Goal: Book appointment/travel/reservation

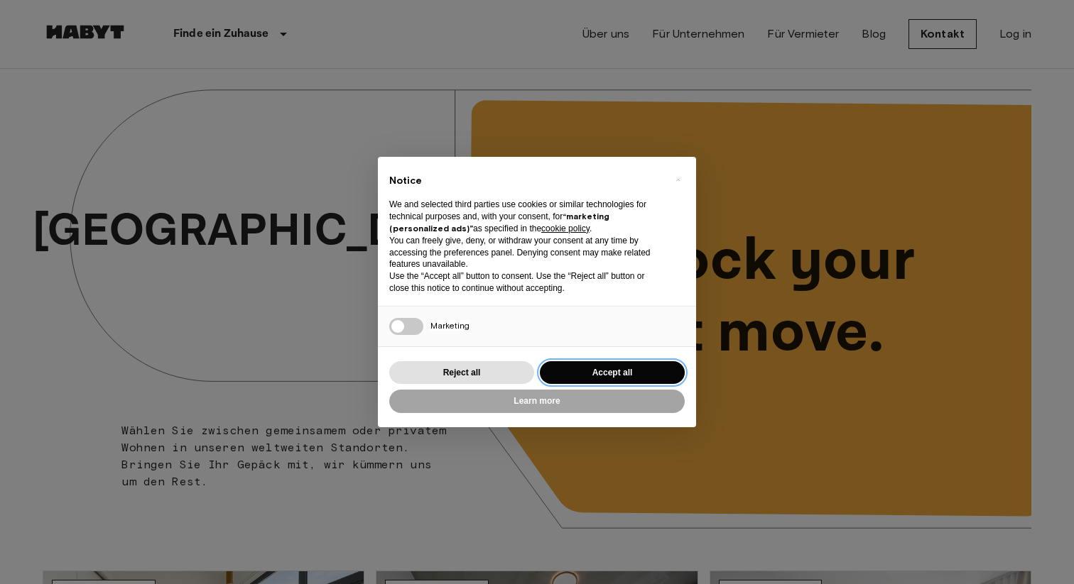
click at [586, 373] on button "Accept all" at bounding box center [612, 372] width 145 height 23
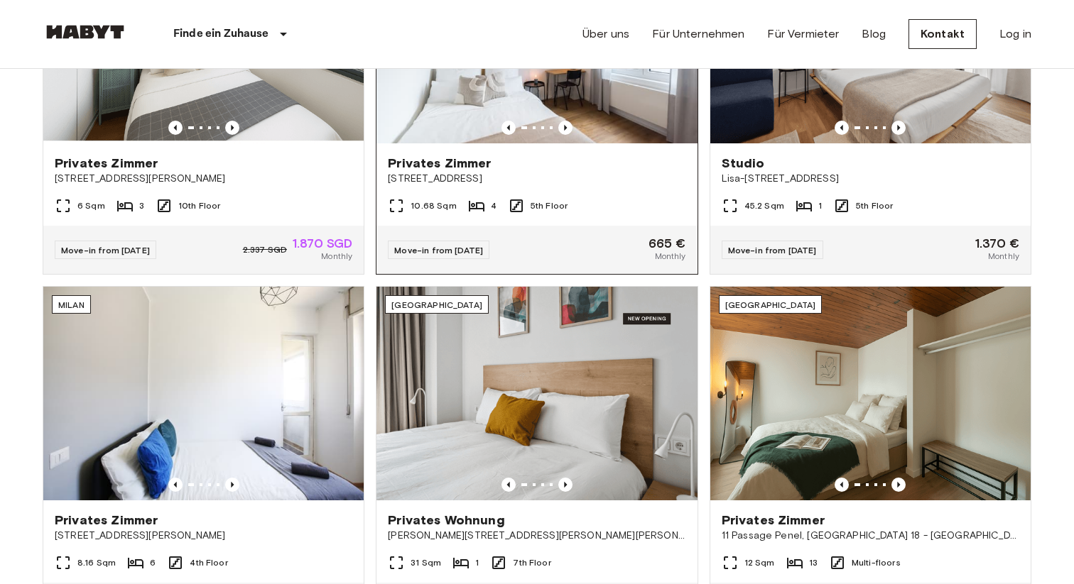
scroll to position [639, 0]
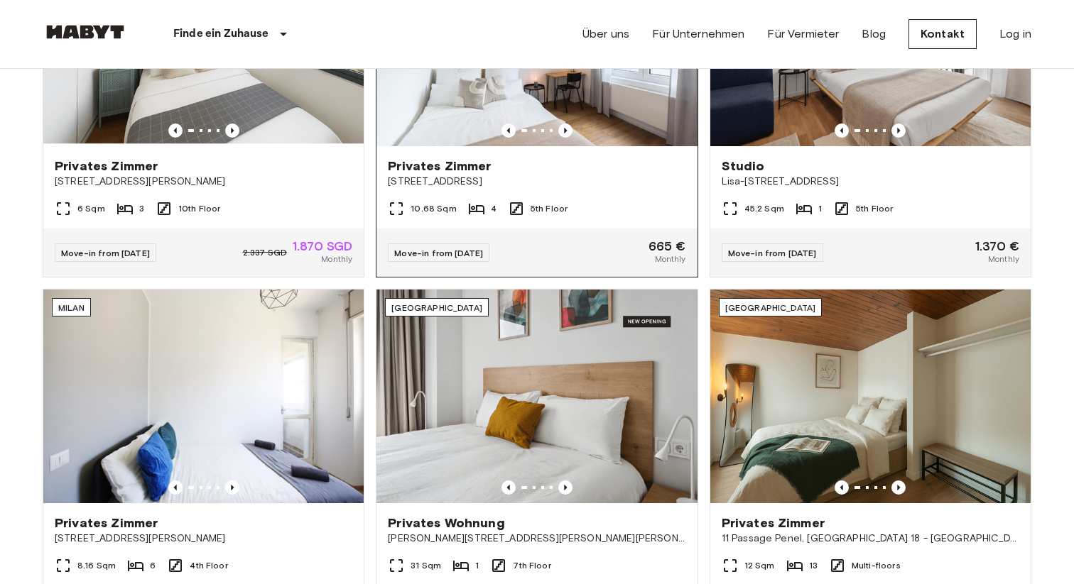
click at [631, 204] on div "10.68 Sqm 4 5th Floor" at bounding box center [536, 214] width 320 height 28
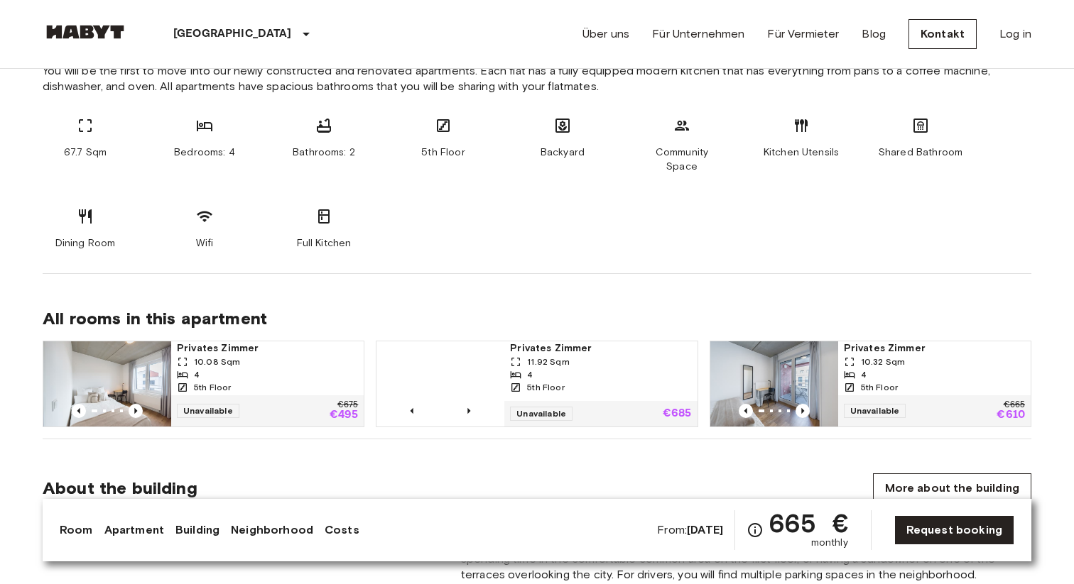
scroll to position [785, 0]
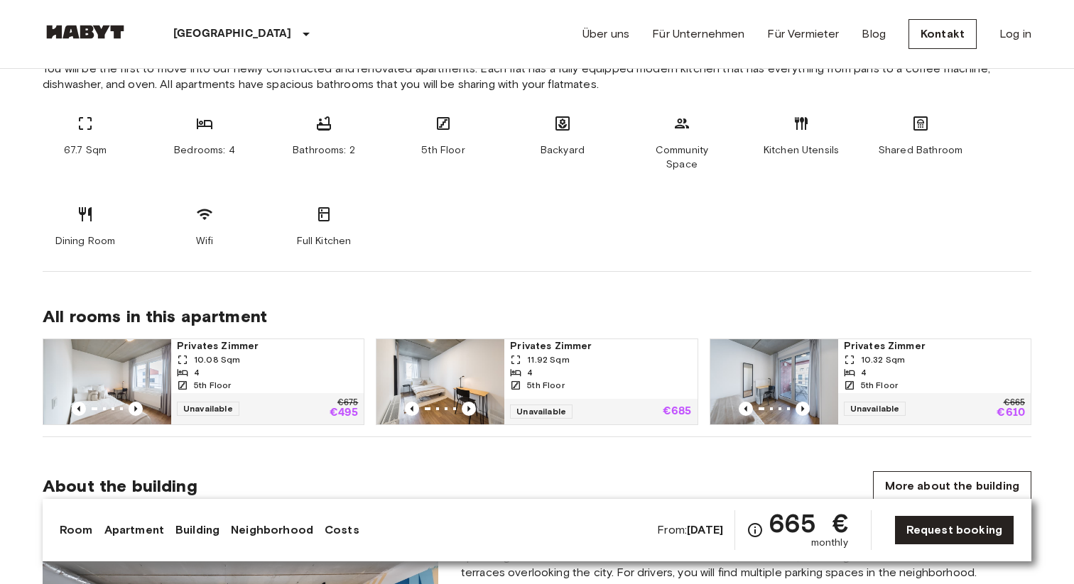
click at [599, 339] on span "Privates Zimmer" at bounding box center [600, 346] width 181 height 14
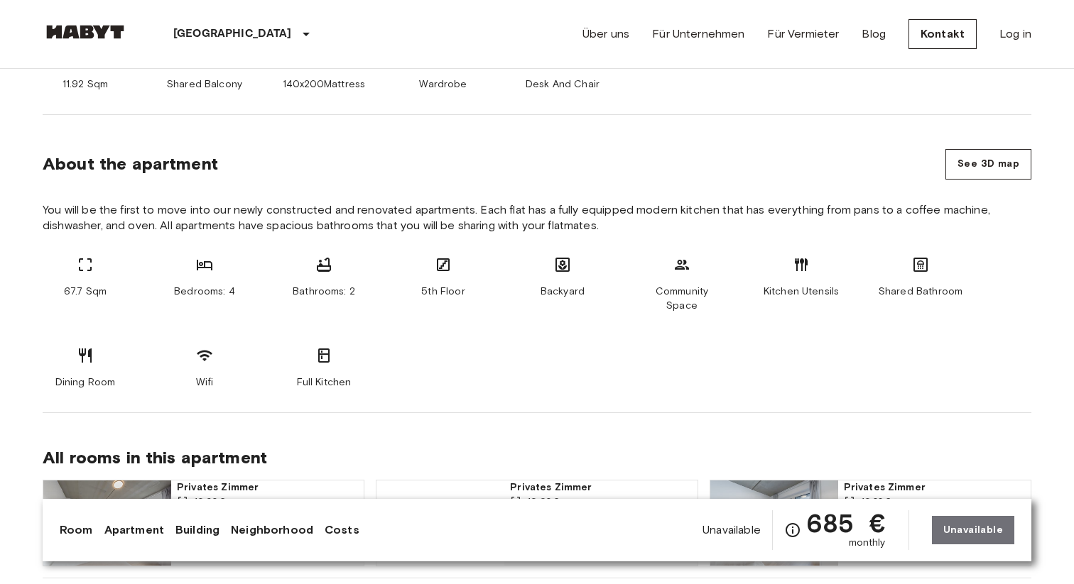
scroll to position [695, 0]
